Goal: Task Accomplishment & Management: Manage account settings

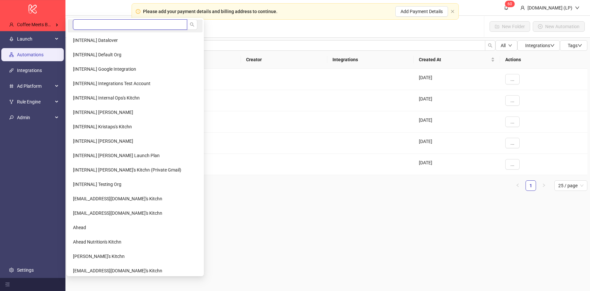
click at [94, 26] on input "search" at bounding box center [130, 24] width 114 height 10
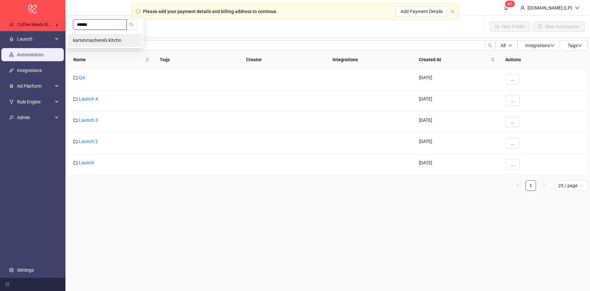
type input "******"
click at [95, 44] on li "kartenmacherei's Kitchn" at bounding box center [105, 40] width 74 height 13
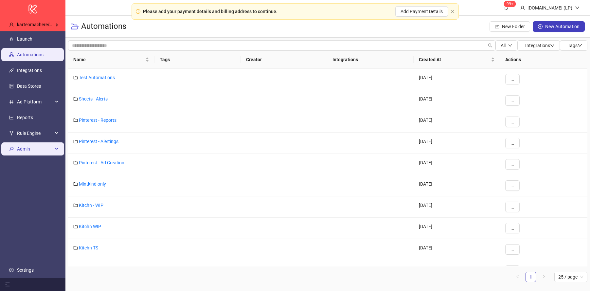
click at [37, 151] on span "Admin" at bounding box center [35, 148] width 36 height 13
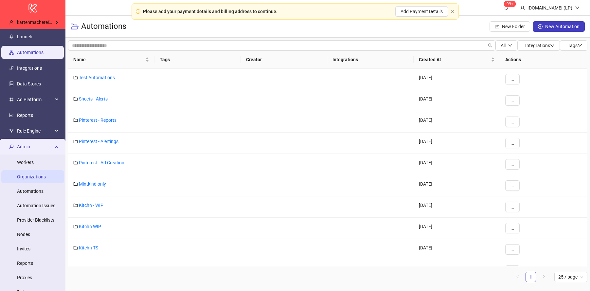
click at [26, 179] on link "Organizations" at bounding box center [31, 176] width 29 height 5
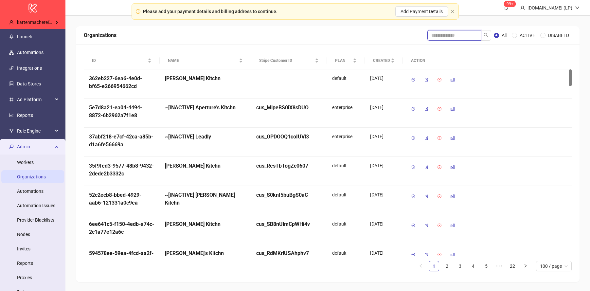
click at [452, 33] on input "search" at bounding box center [454, 35] width 54 height 10
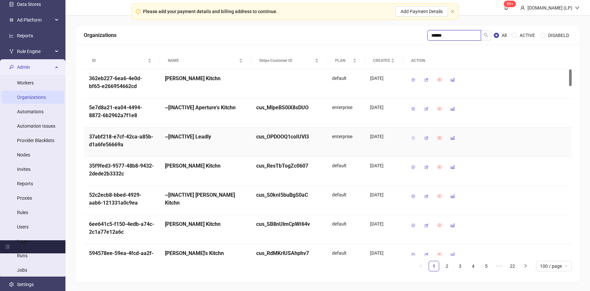
type input "******"
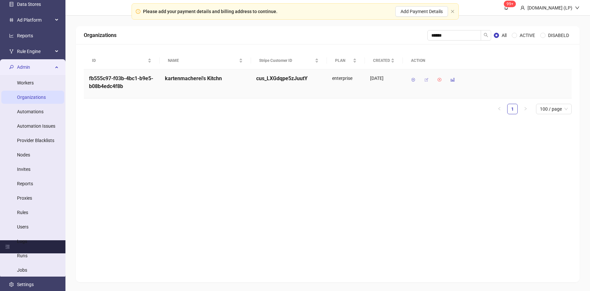
click at [428, 79] on icon "button" at bounding box center [426, 80] width 5 height 5
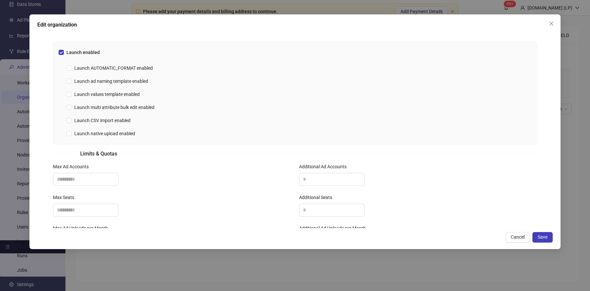
scroll to position [202, 0]
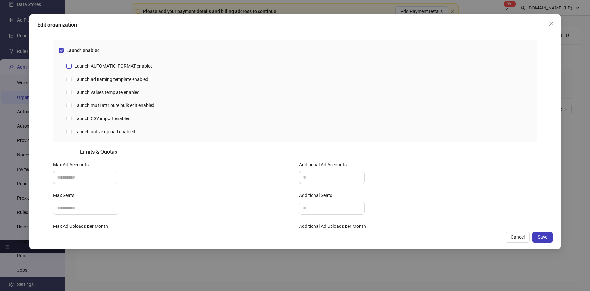
click at [134, 65] on span "Launch AUTOMATIC_FORMAT enabled" at bounding box center [114, 66] width 84 height 7
click at [91, 94] on span "Launch values template enabled" at bounding box center [107, 92] width 71 height 7
click at [116, 79] on span "Launch ad naming template enabled" at bounding box center [111, 79] width 79 height 7
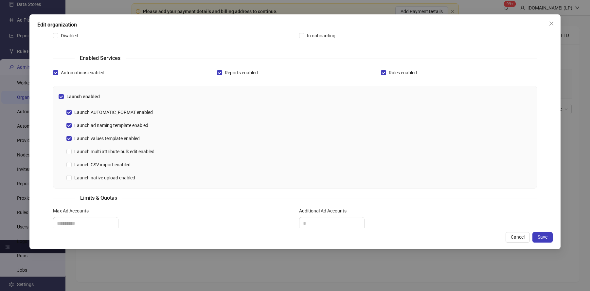
scroll to position [0, 0]
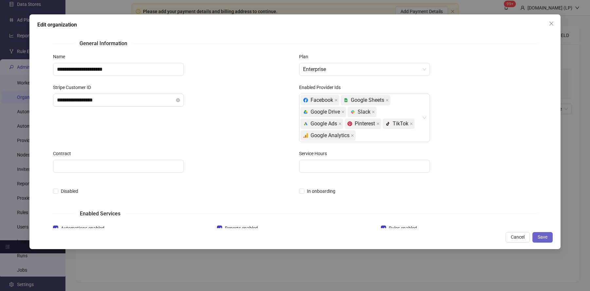
click at [545, 237] on span "Save" at bounding box center [543, 236] width 10 height 5
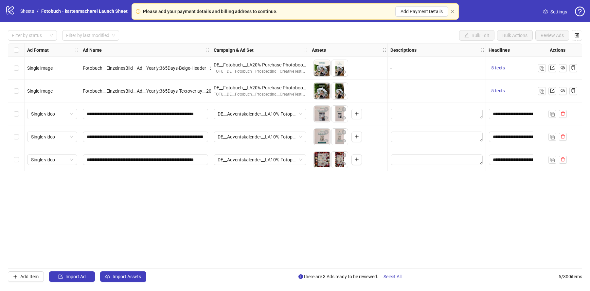
scroll to position [0, 6]
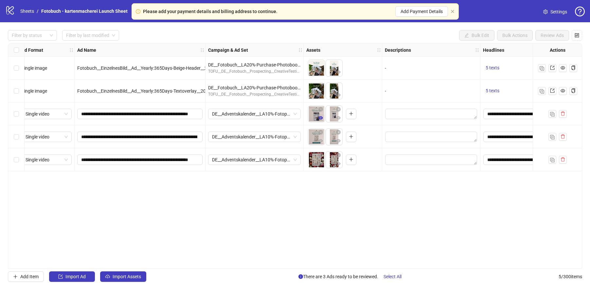
click at [321, 119] on icon "eye" at bounding box center [320, 117] width 5 height 3
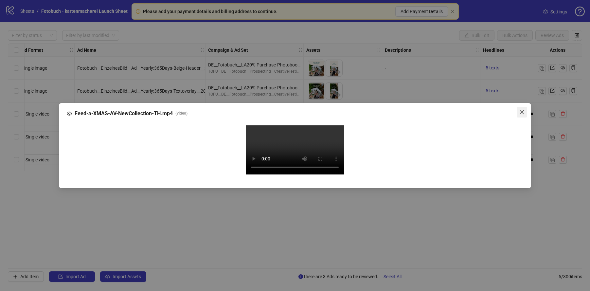
click at [525, 110] on span "Close" at bounding box center [522, 112] width 10 height 5
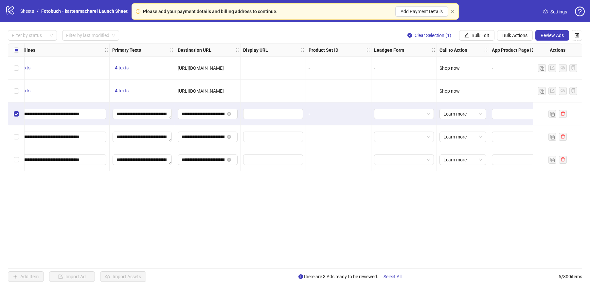
scroll to position [0, 497]
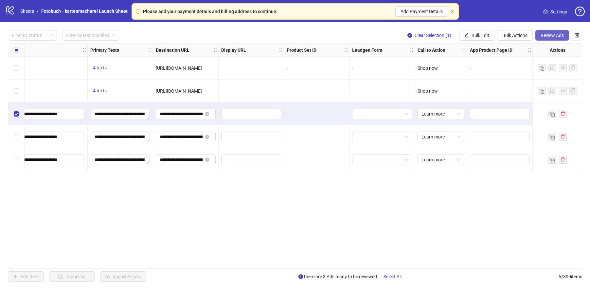
click button "Review Ads"
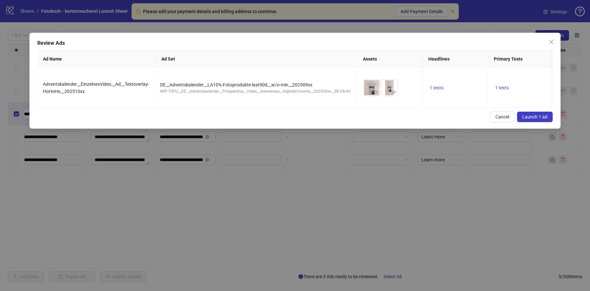
click button "Launch 1 ad"
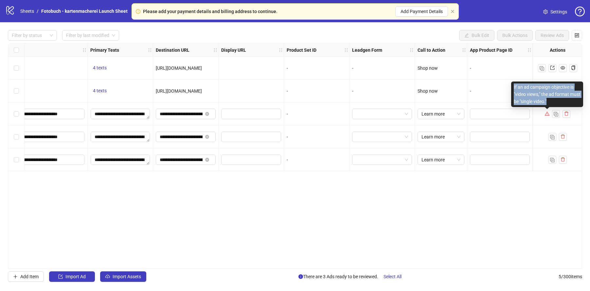
drag, startPoint x: 563, startPoint y: 102, endPoint x: 512, endPoint y: 85, distance: 53.8
click div "If an ad campaign objective is "video views," the ad format must be "single vid…"
copy div "If an ad campaign objective is "video views," the ad format must be "single vid…"
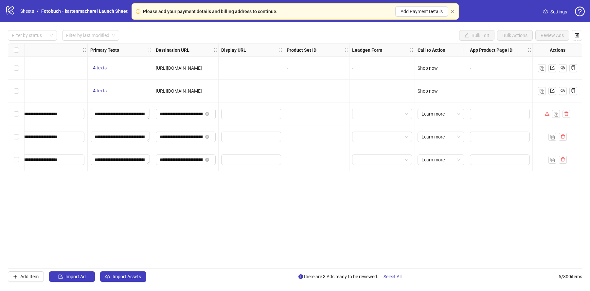
click div "**********"
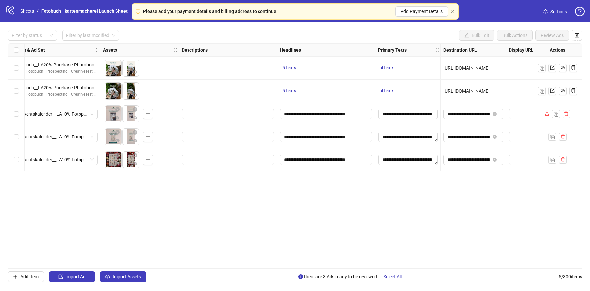
scroll to position [0, 0]
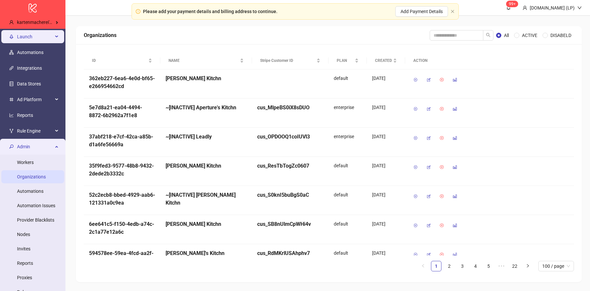
click at [25, 38] on span "Launch" at bounding box center [35, 36] width 36 height 13
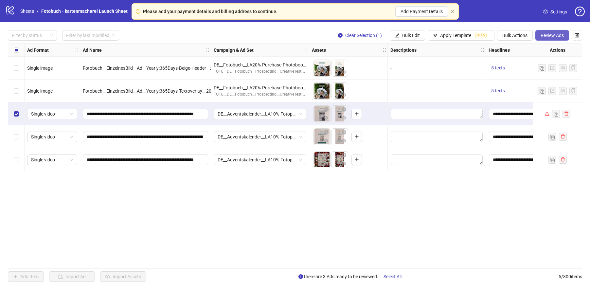
click at [557, 39] on button "Review Ads" at bounding box center [552, 35] width 34 height 10
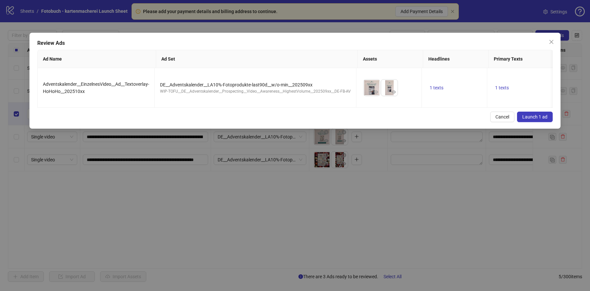
click at [536, 122] on div "Review Ads Ad Name Ad Set Assets Headlines Primary Texts Descriptions Destinati…" at bounding box center [294, 81] width 531 height 96
click at [538, 118] on span "Launch 1 ad" at bounding box center [534, 116] width 25 height 5
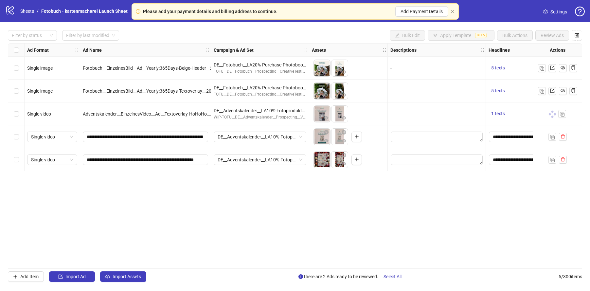
click at [453, 13] on div "Please add your payment details and billing address to continue. Add Payment De…" at bounding box center [295, 11] width 327 height 16
click at [454, 11] on icon "close" at bounding box center [453, 11] width 4 height 4
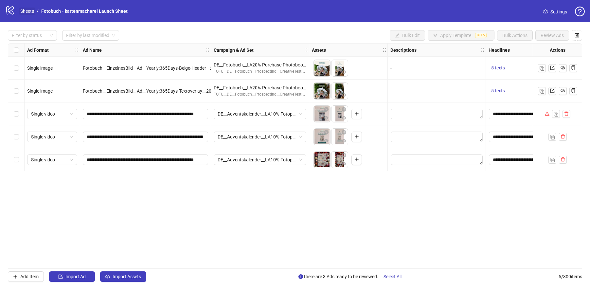
click at [29, 9] on link "Sheets" at bounding box center [27, 11] width 16 height 7
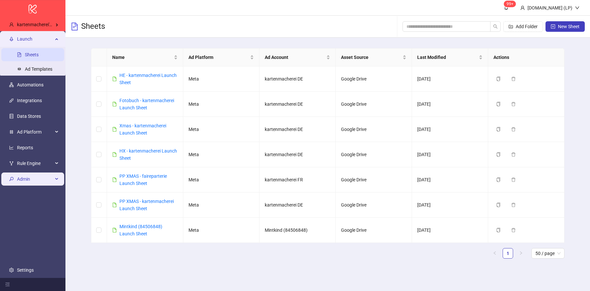
click at [38, 180] on span "Admin" at bounding box center [35, 178] width 36 height 13
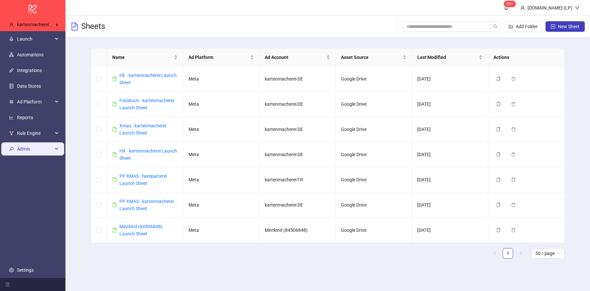
click at [52, 147] on span "Admin" at bounding box center [35, 148] width 36 height 13
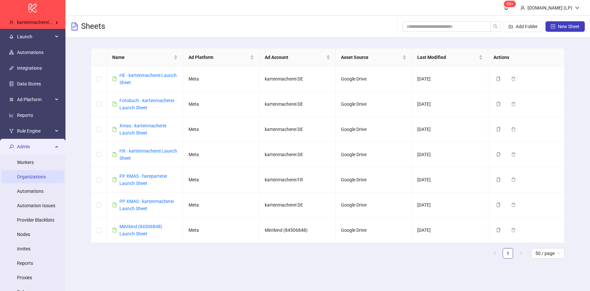
click at [40, 174] on link "Organizations" at bounding box center [31, 176] width 29 height 5
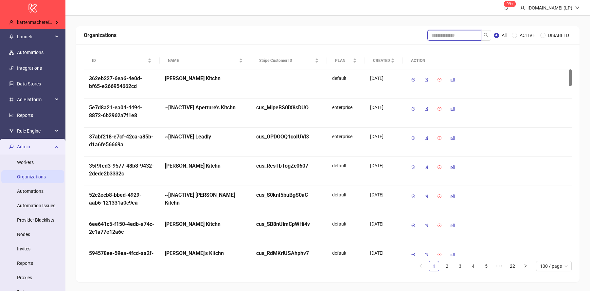
click at [471, 32] on input "search" at bounding box center [454, 35] width 54 height 10
type input "******"
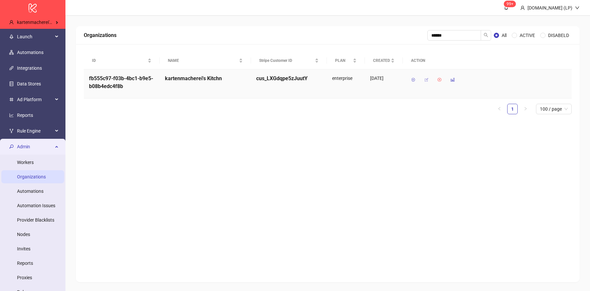
click at [425, 81] on icon "button" at bounding box center [426, 80] width 5 height 5
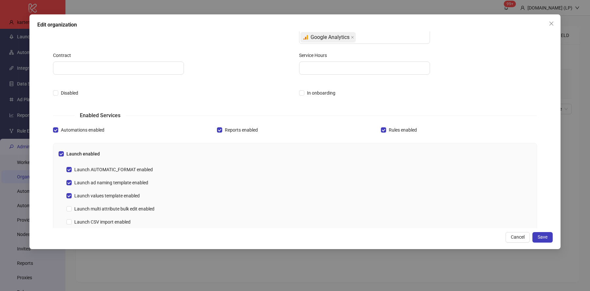
scroll to position [235, 0]
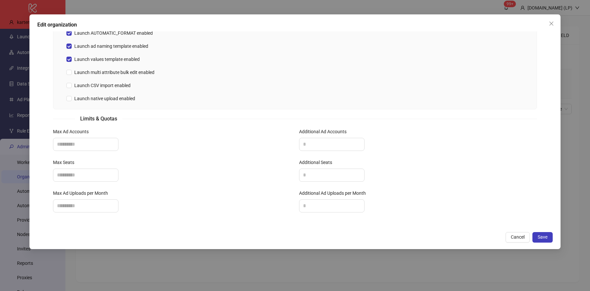
click at [554, 239] on div "**********" at bounding box center [294, 131] width 531 height 234
click at [552, 238] on button "Save" at bounding box center [543, 237] width 20 height 10
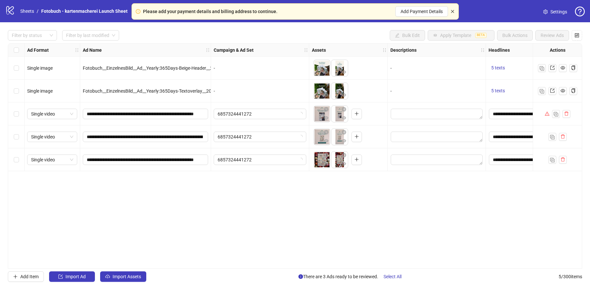
click at [452, 11] on icon "close" at bounding box center [452, 11] width 3 height 3
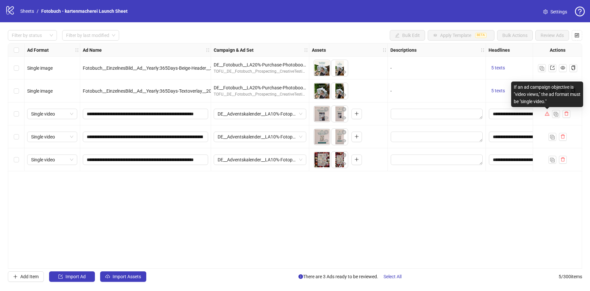
click at [546, 114] on icon "warning" at bounding box center [547, 113] width 5 height 5
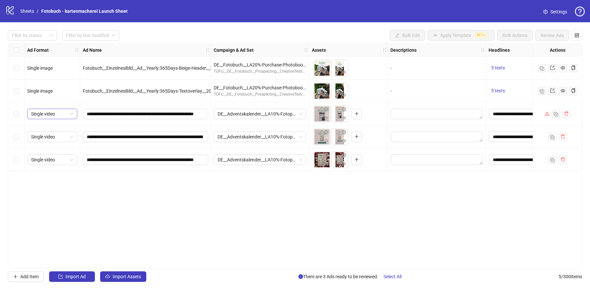
click at [57, 111] on span "Single video" at bounding box center [52, 114] width 42 height 10
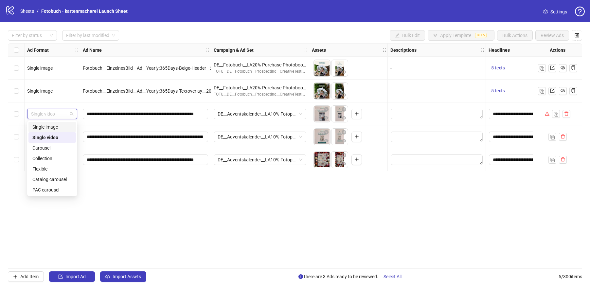
click at [52, 128] on div "Single image" at bounding box center [52, 126] width 40 height 7
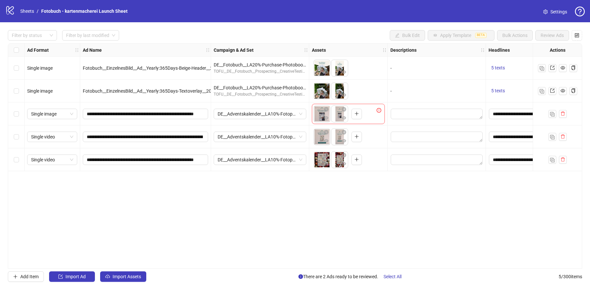
click at [69, 108] on div "Single image" at bounding box center [53, 113] width 56 height 23
click at [67, 114] on span "Single image" at bounding box center [52, 114] width 42 height 10
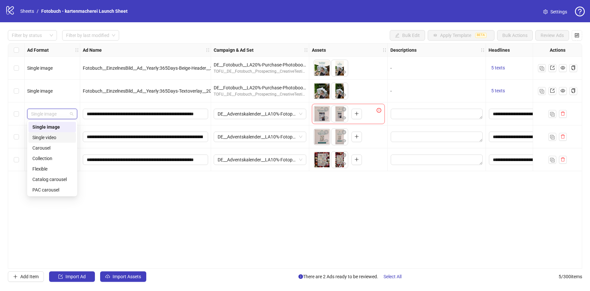
click at [52, 136] on div "Single video" at bounding box center [52, 137] width 40 height 7
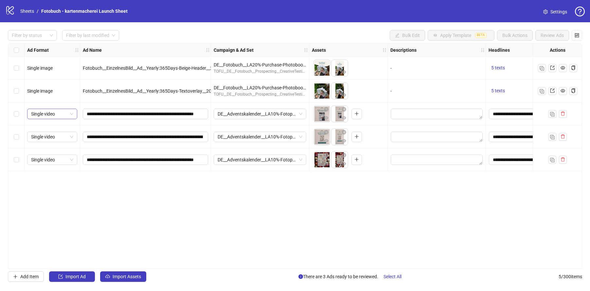
drag, startPoint x: 19, startPoint y: 113, endPoint x: 33, endPoint y: 112, distance: 13.8
click at [19, 113] on div "Select row 3" at bounding box center [16, 113] width 16 height 23
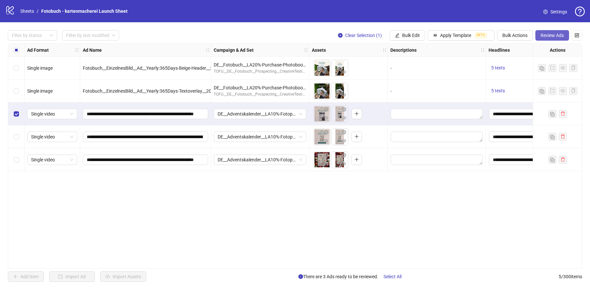
click at [558, 36] on span "Review Ads" at bounding box center [552, 35] width 23 height 5
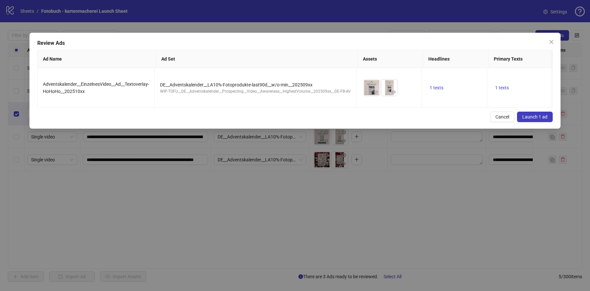
click at [536, 117] on span "Launch 1 ad" at bounding box center [534, 116] width 25 height 5
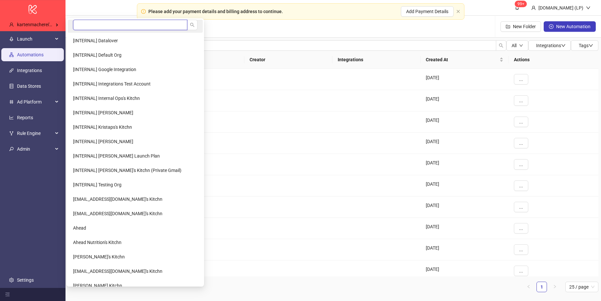
click at [109, 30] on input "search" at bounding box center [130, 25] width 114 height 10
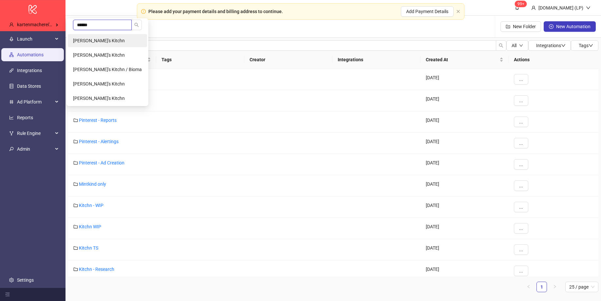
type input "******"
click at [102, 39] on span "Martynas Sudaris's Kitchn" at bounding box center [99, 40] width 52 height 5
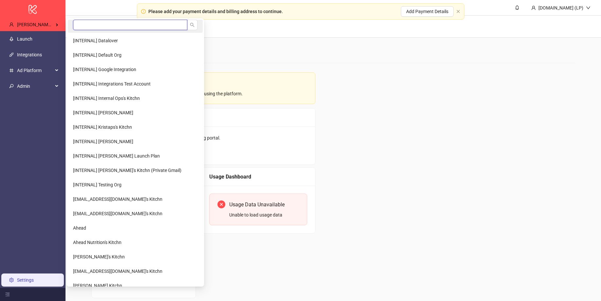
click at [97, 24] on input "search" at bounding box center [130, 25] width 114 height 10
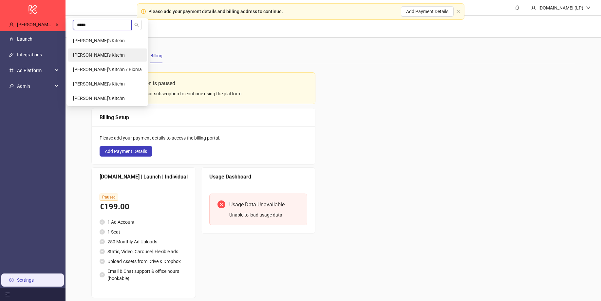
type input "*****"
click at [99, 49] on li "[PERSON_NAME]'s Kitchn" at bounding box center [107, 54] width 79 height 13
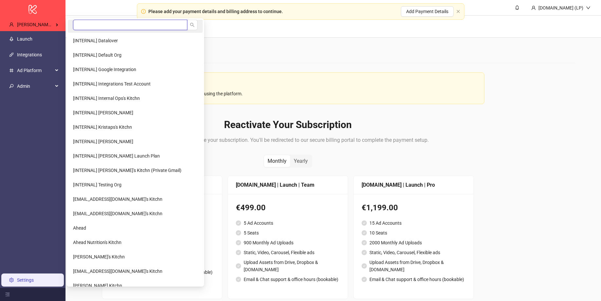
click at [95, 26] on input "search" at bounding box center [130, 25] width 114 height 10
type input "******"
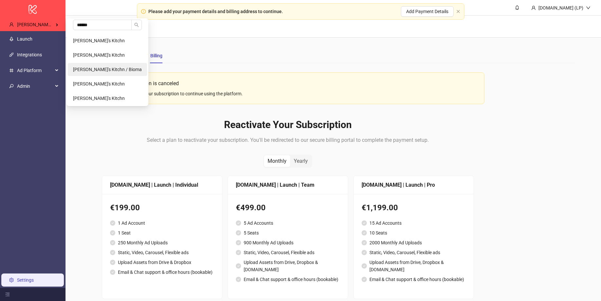
click at [123, 64] on li "[PERSON_NAME]'s Kitchn / Bioma" at bounding box center [107, 69] width 79 height 13
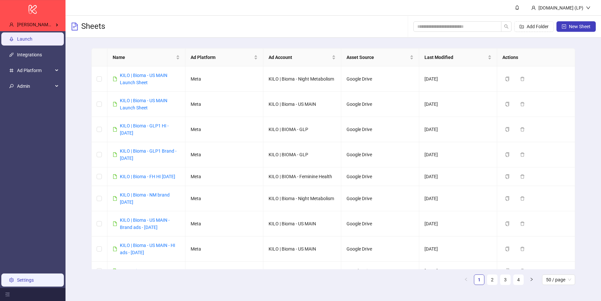
click at [23, 278] on link "Settings" at bounding box center [25, 279] width 17 height 5
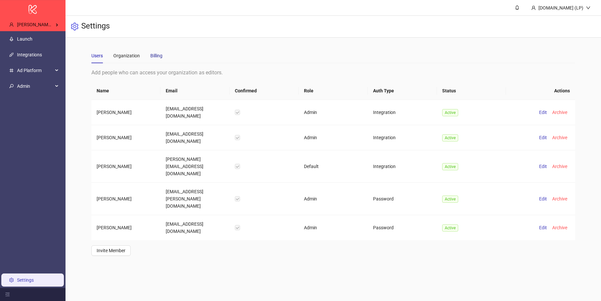
click at [156, 52] on div "Billing" at bounding box center [156, 55] width 12 height 7
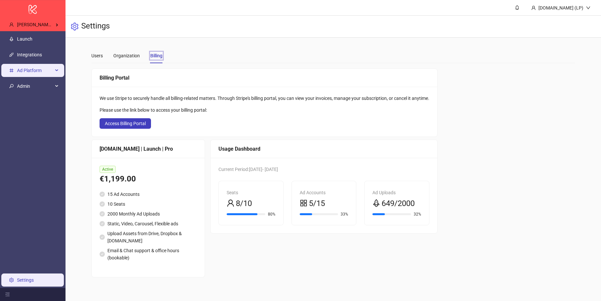
click at [33, 64] on span "Ad Platform" at bounding box center [35, 70] width 36 height 13
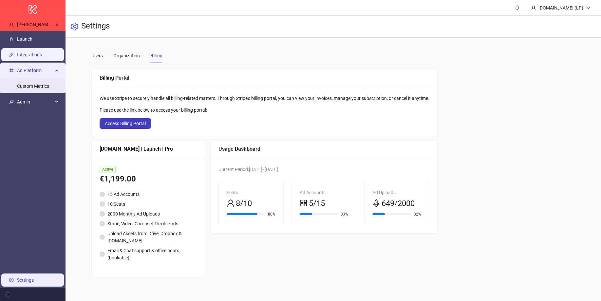
click at [36, 58] on link "Integrations" at bounding box center [29, 54] width 25 height 5
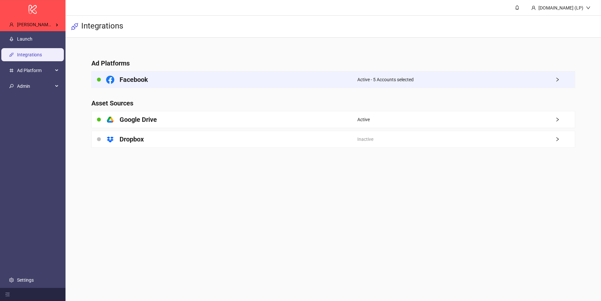
click at [432, 73] on div "Active - 5 Accounts selected" at bounding box center [465, 79] width 217 height 16
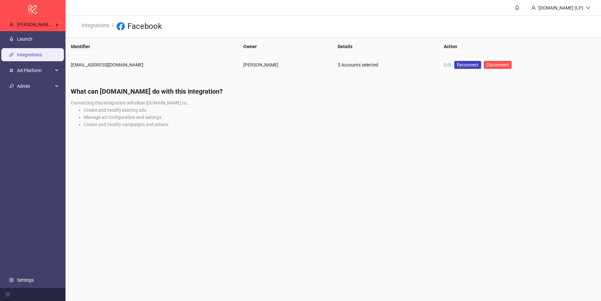
click at [449, 65] on link "Edit" at bounding box center [447, 64] width 8 height 5
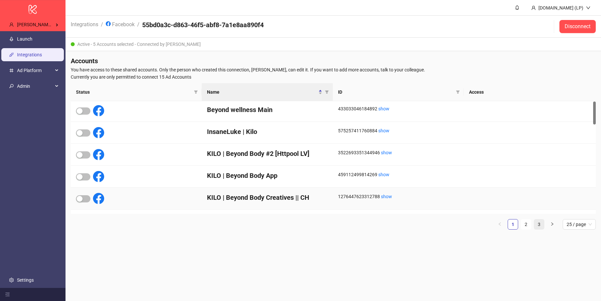
scroll to position [2, 0]
click at [524, 226] on link "2" at bounding box center [526, 224] width 10 height 10
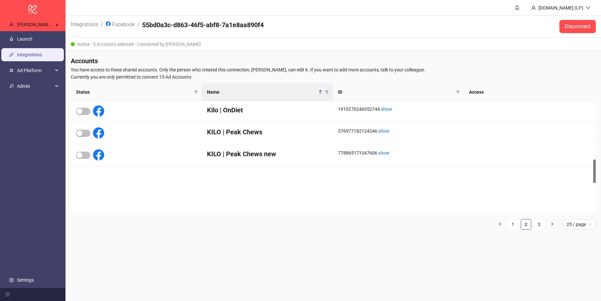
scroll to position [443, 0]
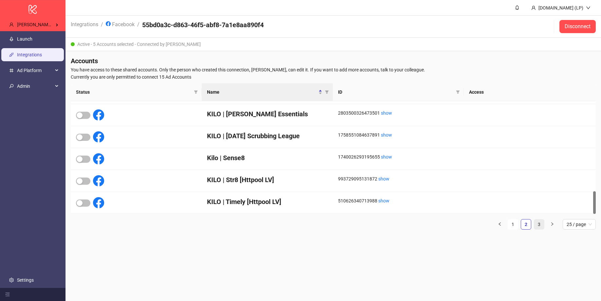
click at [536, 224] on link "3" at bounding box center [539, 224] width 10 height 10
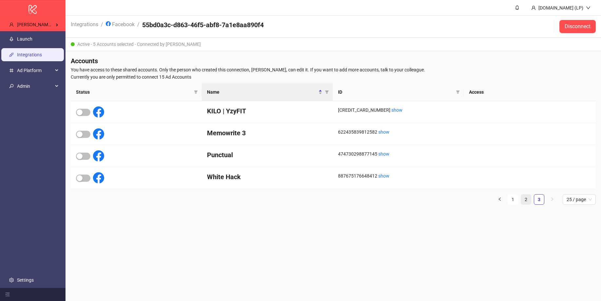
click at [523, 198] on link "2" at bounding box center [526, 199] width 10 height 10
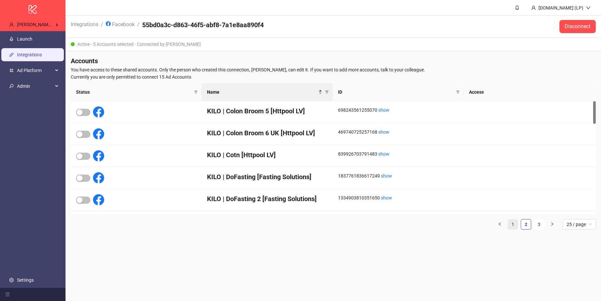
click at [517, 227] on link "1" at bounding box center [513, 224] width 10 height 10
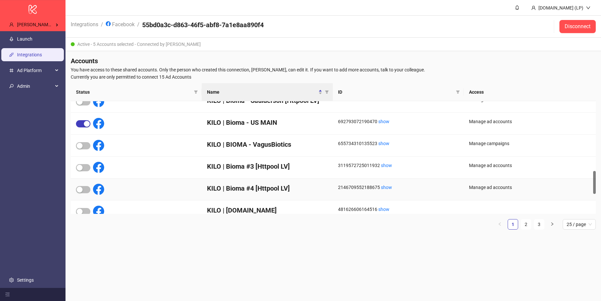
scroll to position [338, 0]
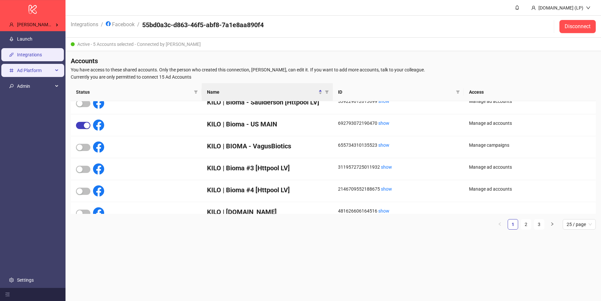
click at [40, 75] on span "Ad Platform" at bounding box center [35, 70] width 36 height 13
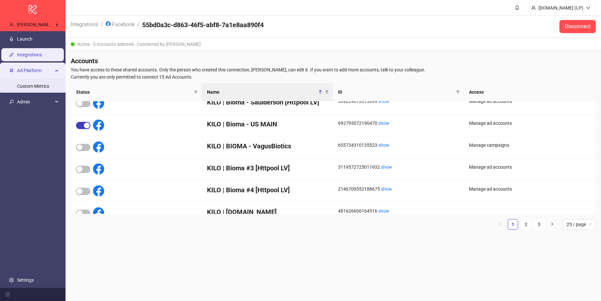
click at [37, 57] on link "Integrations" at bounding box center [29, 54] width 25 height 5
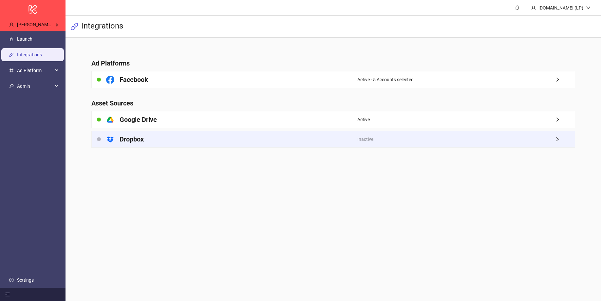
click at [160, 131] on div "platform/dropbox Dropbox Inactive" at bounding box center [332, 139] width 483 height 17
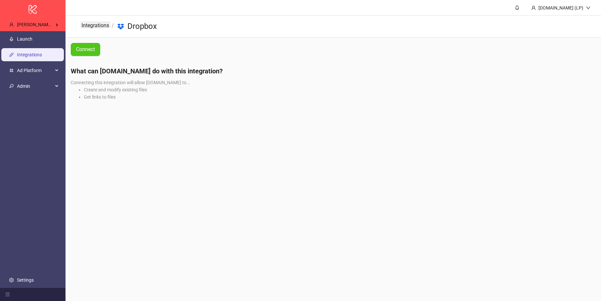
click at [84, 25] on link "Integrations" at bounding box center [95, 24] width 30 height 7
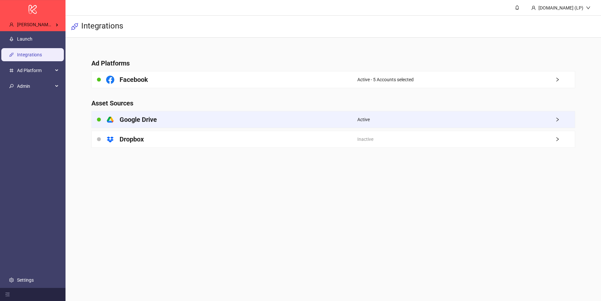
click at [151, 125] on div "platform/google_drive Google Drive" at bounding box center [224, 119] width 265 height 16
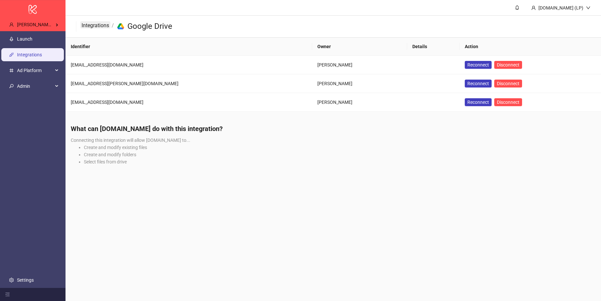
click at [95, 26] on link "Integrations" at bounding box center [95, 24] width 30 height 7
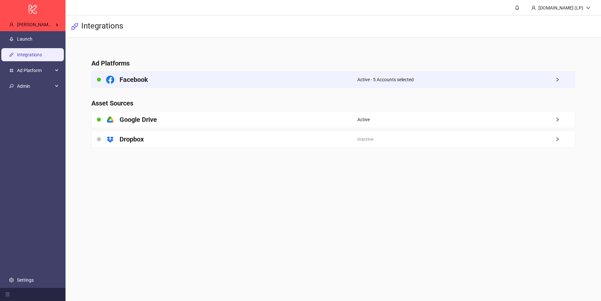
click at [135, 84] on div "Facebook" at bounding box center [224, 79] width 265 height 16
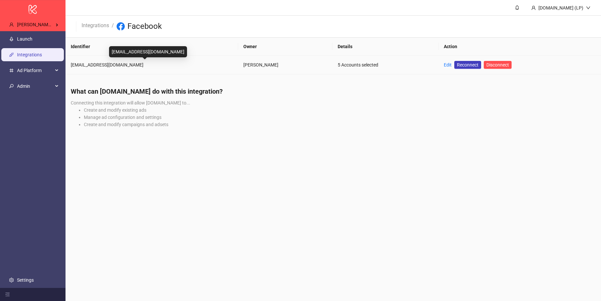
click at [106, 64] on div "martynas.venclovas@kilo.health" at bounding box center [152, 64] width 162 height 7
copy div "martynas.venclovas@kilo.health"
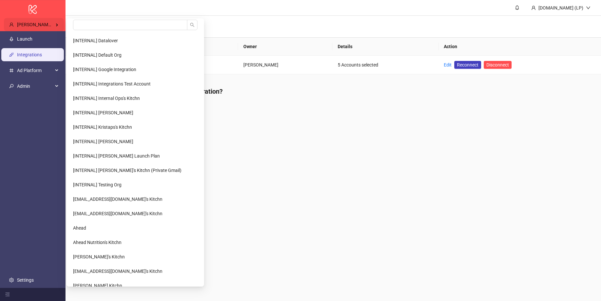
click at [51, 28] on div "Martynas Sudaris's Kitchn / Bioma" at bounding box center [34, 24] width 60 height 13
click at [97, 26] on input "search" at bounding box center [130, 25] width 114 height 10
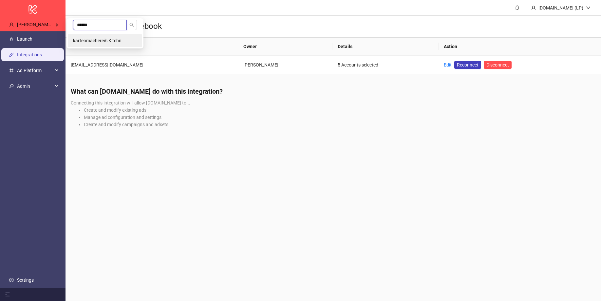
type input "******"
click at [96, 42] on span "kartenmacherei's Kitchn" at bounding box center [97, 40] width 48 height 5
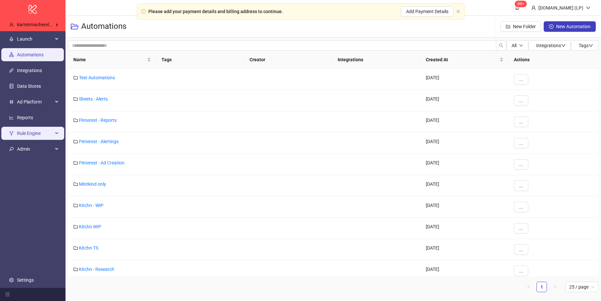
click at [31, 130] on span "Rule Engine" at bounding box center [35, 133] width 36 height 13
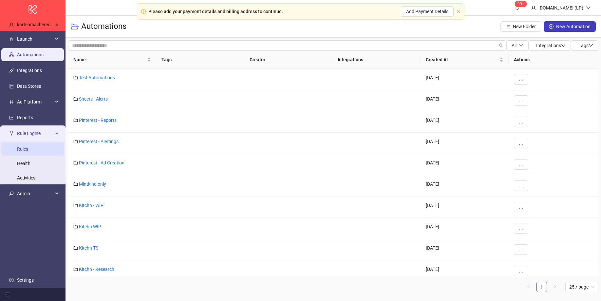
click at [28, 151] on link "Rules" at bounding box center [22, 149] width 11 height 5
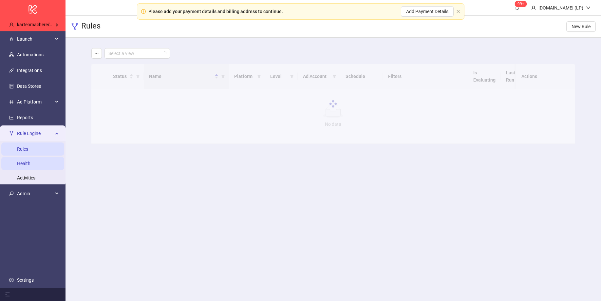
click at [30, 161] on link "Health" at bounding box center [23, 163] width 13 height 5
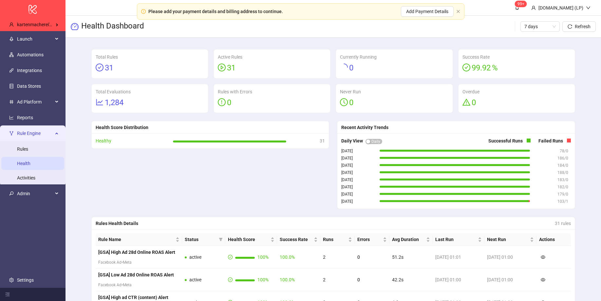
click at [34, 136] on span "Rule Engine" at bounding box center [35, 133] width 36 height 13
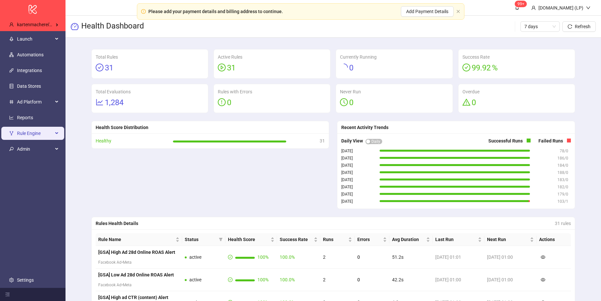
click at [56, 137] on div "Rule Engine" at bounding box center [32, 133] width 63 height 13
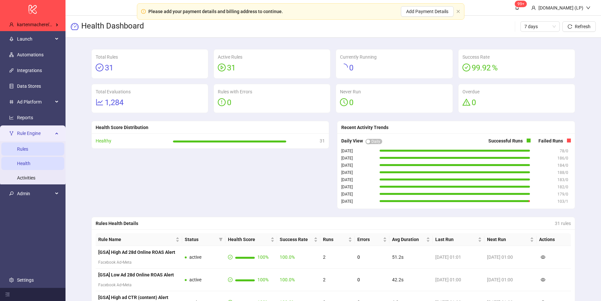
click at [28, 147] on link "Rules" at bounding box center [22, 149] width 11 height 5
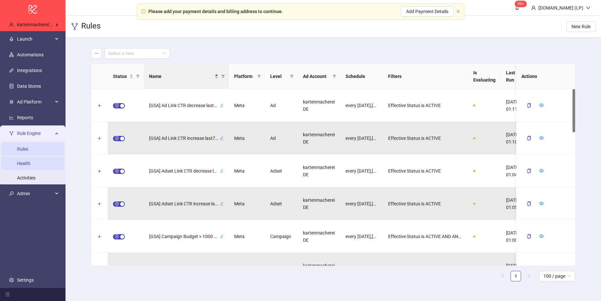
click at [25, 165] on link "Health" at bounding box center [23, 163] width 13 height 5
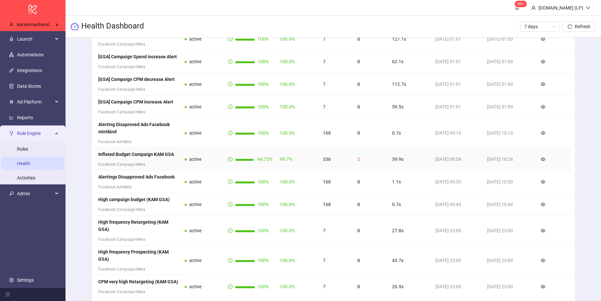
scroll to position [794, 0]
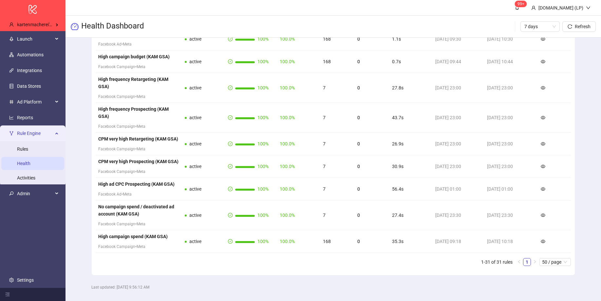
click at [51, 134] on span "Rule Engine" at bounding box center [35, 133] width 36 height 13
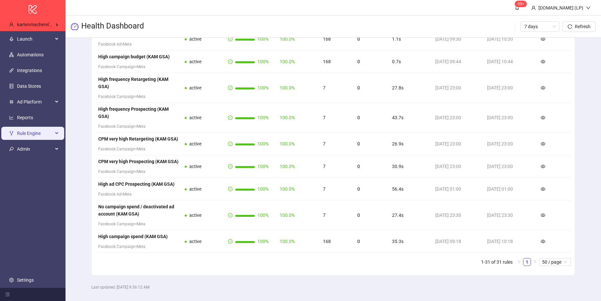
click at [51, 134] on span "Rule Engine" at bounding box center [35, 133] width 36 height 13
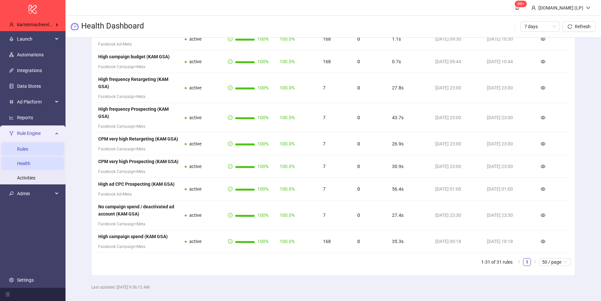
click at [28, 147] on link "Rules" at bounding box center [22, 149] width 11 height 5
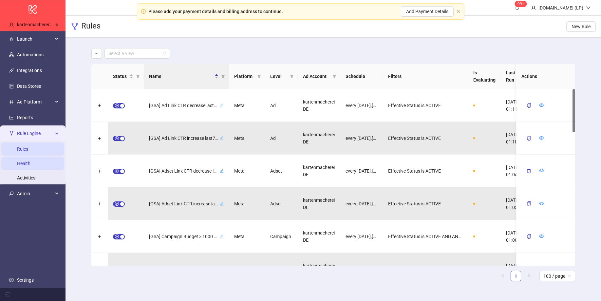
click at [30, 163] on link "Health" at bounding box center [23, 163] width 13 height 5
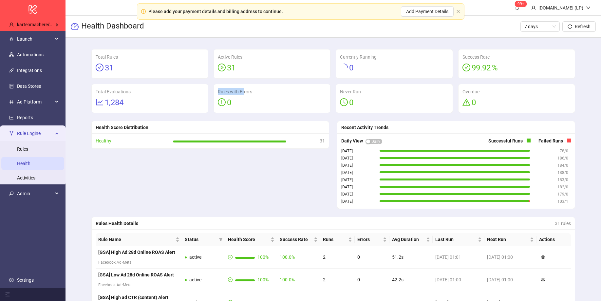
drag, startPoint x: 228, startPoint y: 95, endPoint x: 208, endPoint y: 102, distance: 21.2
click at [208, 102] on div "Total Rules 31 Active Rules 31 Currently Running 0 Success Rate 99 .92 % Total …" at bounding box center [333, 81] width 489 height 64
click at [222, 101] on icon "exclamation-circle" at bounding box center [222, 102] width 8 height 8
click at [49, 132] on span "Rule Engine" at bounding box center [35, 133] width 36 height 13
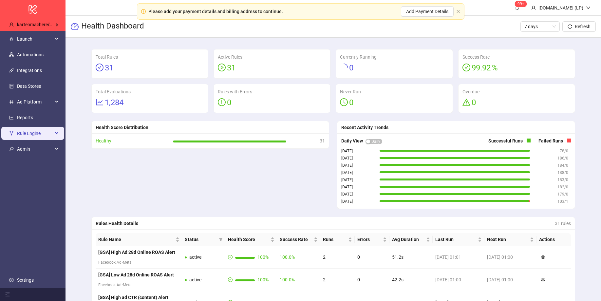
click at [49, 132] on span "Rule Engine" at bounding box center [35, 133] width 36 height 13
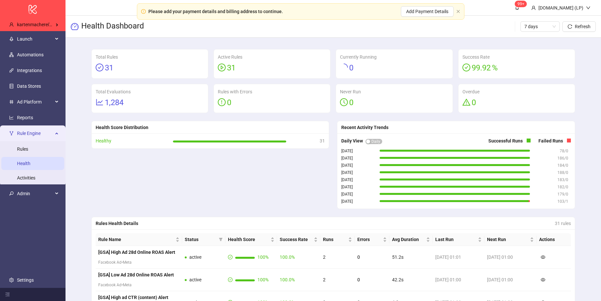
click at [43, 133] on span "Rule Engine" at bounding box center [35, 133] width 36 height 13
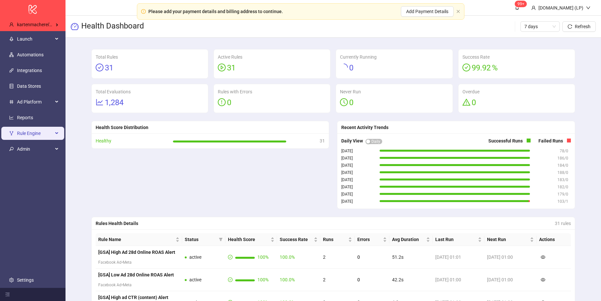
click at [43, 133] on span "Rule Engine" at bounding box center [35, 133] width 36 height 13
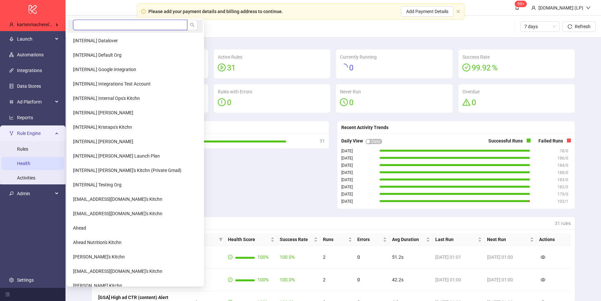
click at [92, 27] on input "search" at bounding box center [130, 25] width 114 height 10
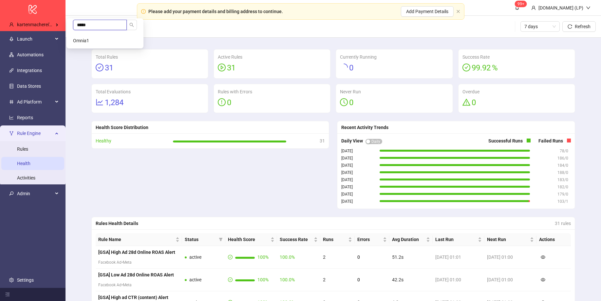
type input "*****"
click at [93, 36] on li "Omnia1" at bounding box center [105, 40] width 74 height 13
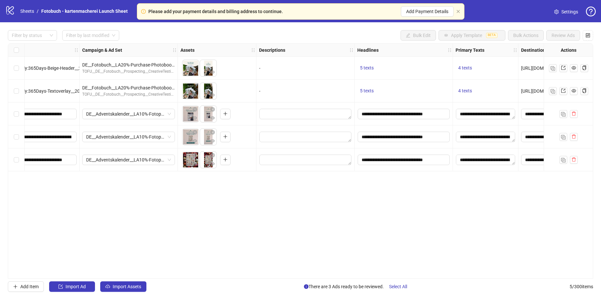
scroll to position [0, 131]
click at [303, 118] on textarea "Edit values" at bounding box center [306, 114] width 92 height 10
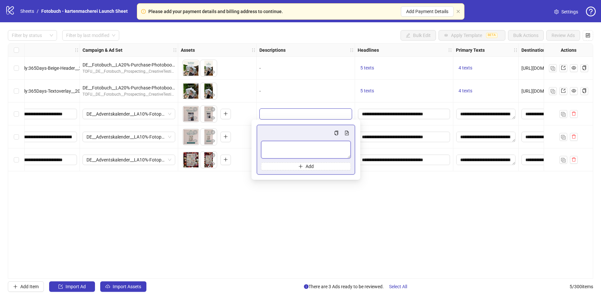
click at [271, 147] on textarea "Multi-text input container - paste or copy values" at bounding box center [306, 150] width 90 height 18
click at [354, 145] on div "Add" at bounding box center [306, 150] width 98 height 50
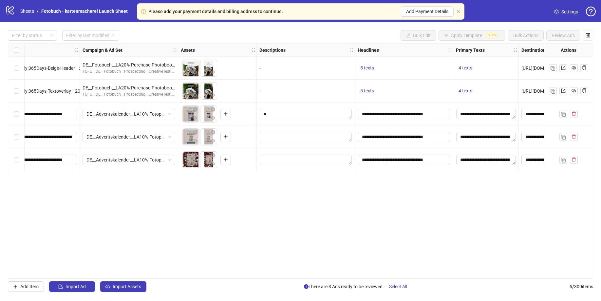
click at [372, 206] on div "Ad Format Ad Name Campaign & Ad Set Assets Descriptions Headlines Primary Texts…" at bounding box center [300, 160] width 585 height 235
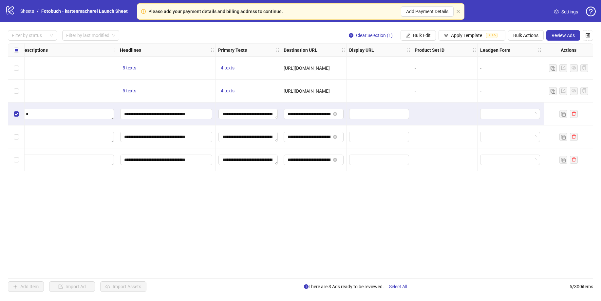
scroll to position [0, 370]
click at [565, 39] on button "Review Ads" at bounding box center [563, 35] width 34 height 10
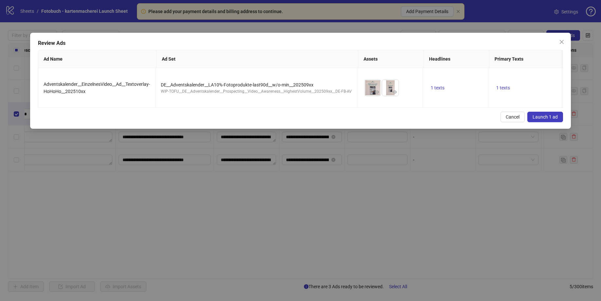
click at [535, 117] on span "Launch 1 ad" at bounding box center [544, 116] width 25 height 5
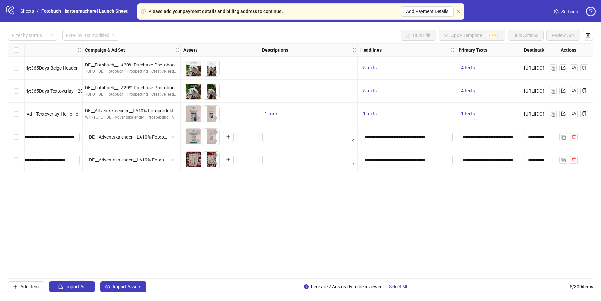
scroll to position [0, 0]
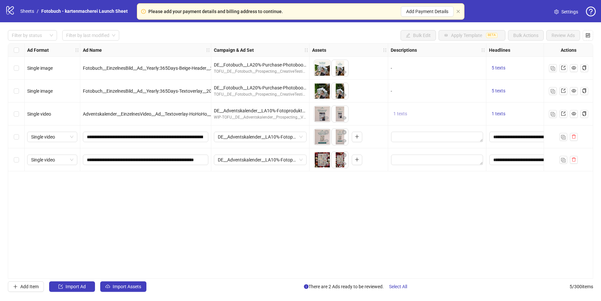
click at [406, 112] on button "1 texts" at bounding box center [399, 114] width 19 height 8
click at [431, 197] on div "Ad Format Ad Name Campaign & Ad Set Assets Descriptions Headlines Primary Texts…" at bounding box center [300, 160] width 585 height 235
click at [405, 115] on span "1 texts" at bounding box center [400, 113] width 14 height 5
click at [430, 179] on div "Ad Format Ad Name Campaign & Ad Set Assets Descriptions Headlines Primary Texts…" at bounding box center [300, 160] width 585 height 235
click at [573, 114] on icon "eye" at bounding box center [573, 113] width 5 height 5
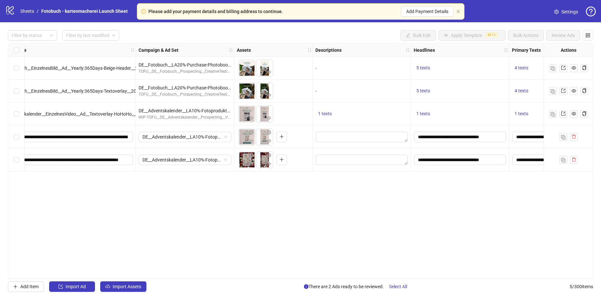
scroll to position [0, 101]
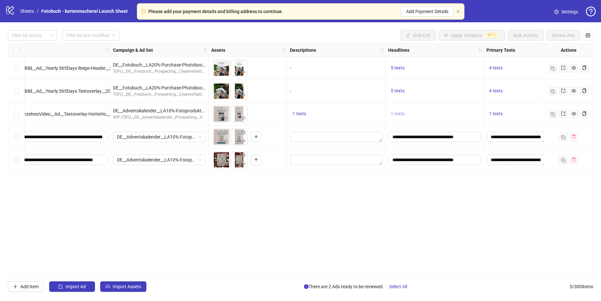
click at [398, 113] on span "1 texts" at bounding box center [397, 113] width 14 height 5
click at [371, 203] on div "Ad Format Ad Name Campaign & Ad Set Assets Descriptions Headlines Primary Texts…" at bounding box center [300, 160] width 585 height 235
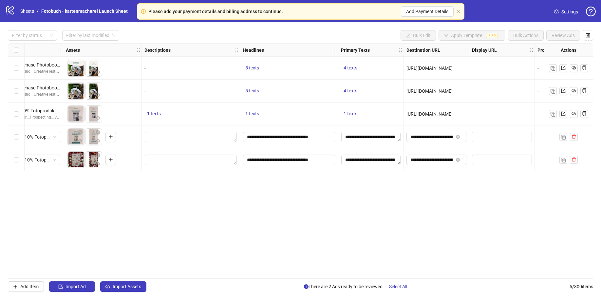
scroll to position [0, 246]
click at [343, 114] on span "1 texts" at bounding box center [350, 113] width 14 height 5
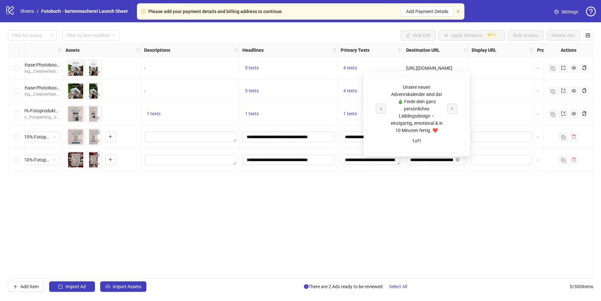
drag, startPoint x: 226, startPoint y: 201, endPoint x: 192, endPoint y: 149, distance: 62.2
click at [226, 199] on div "Ad Format Ad Name Campaign & Ad Set Assets Descriptions Headlines Primary Texts…" at bounding box center [300, 160] width 585 height 235
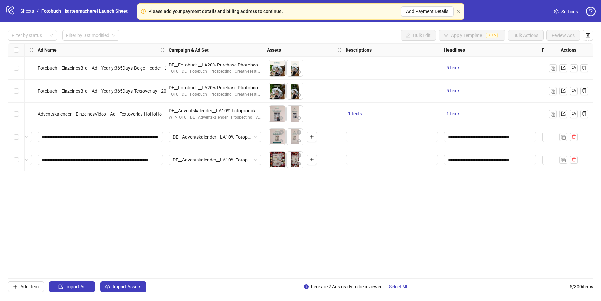
scroll to position [0, 0]
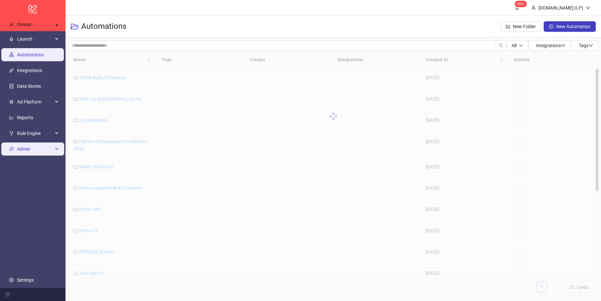
click at [44, 141] on li "Admin" at bounding box center [32, 149] width 65 height 16
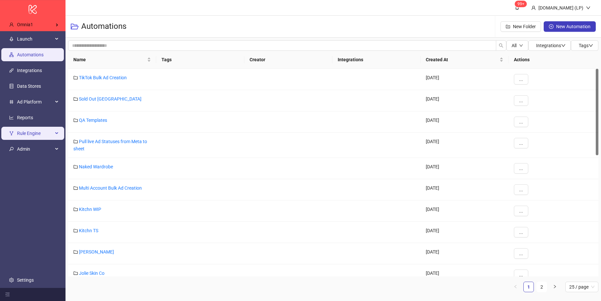
click at [47, 137] on span "Rule Engine" at bounding box center [35, 133] width 36 height 13
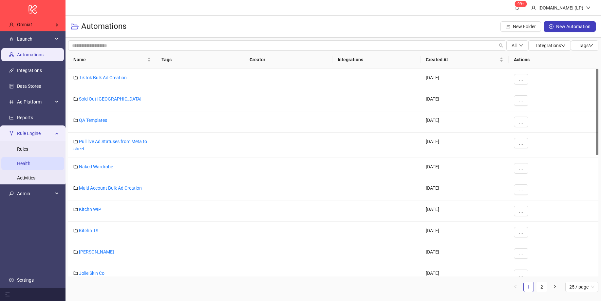
click at [30, 165] on link "Health" at bounding box center [23, 163] width 13 height 5
